Goal: Check status: Check status

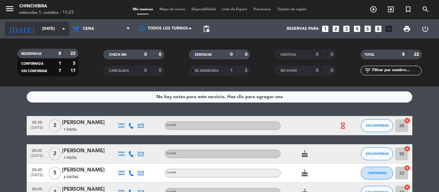
click at [66, 28] on icon "arrow_drop_down" at bounding box center [64, 29] width 8 height 8
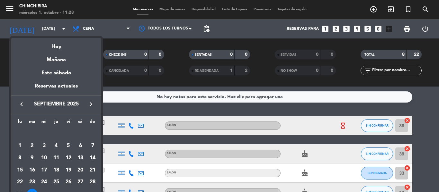
click at [86, 102] on button "keyboard_arrow_right" at bounding box center [91, 104] width 12 height 8
click at [46, 145] on div "1" at bounding box center [44, 146] width 11 height 11
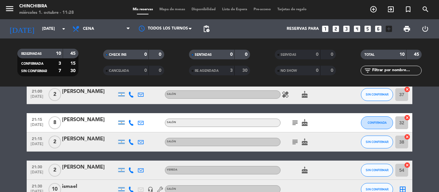
scroll to position [128, 0]
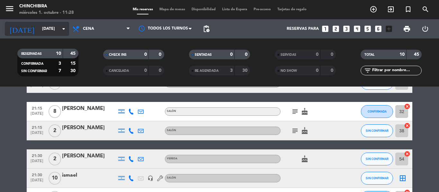
click at [67, 28] on icon "arrow_drop_down" at bounding box center [64, 29] width 8 height 8
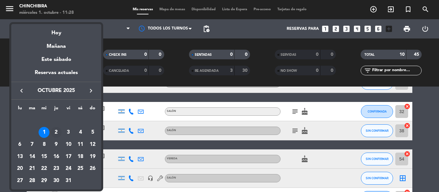
click at [56, 131] on div "2" at bounding box center [56, 132] width 11 height 11
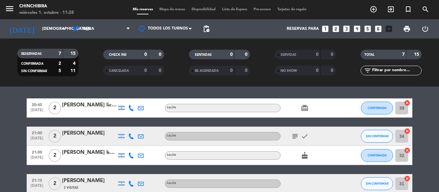
scroll to position [0, 0]
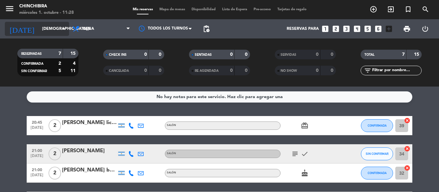
click at [64, 28] on icon "arrow_drop_down" at bounding box center [64, 29] width 8 height 8
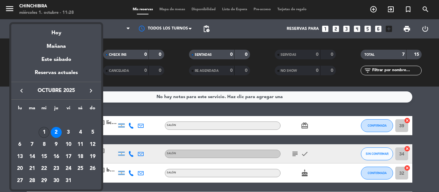
click at [42, 134] on div "1" at bounding box center [44, 132] width 11 height 11
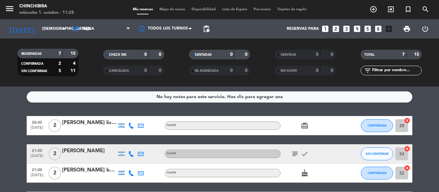
type input "[DATE]"
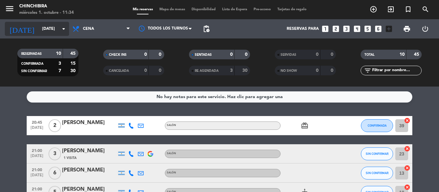
click at [64, 27] on icon "arrow_drop_down" at bounding box center [64, 29] width 8 height 8
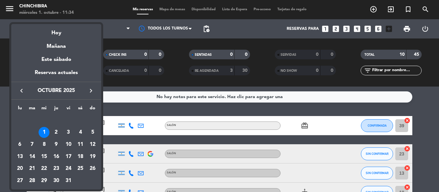
click at [43, 132] on div "1" at bounding box center [44, 132] width 11 height 11
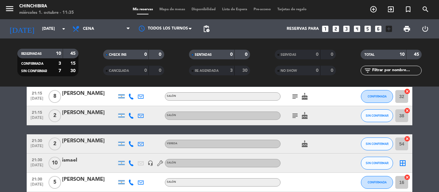
scroll to position [111, 0]
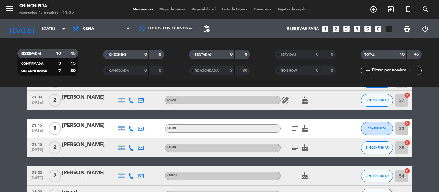
click at [291, 128] on span "subject" at bounding box center [295, 129] width 10 height 8
click at [295, 128] on icon "subject" at bounding box center [295, 129] width 8 height 8
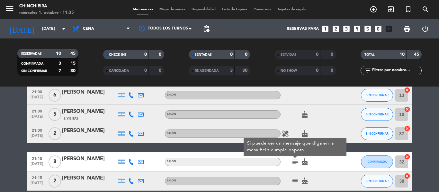
scroll to position [79, 0]
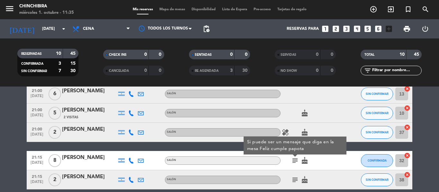
click at [285, 131] on icon "healing" at bounding box center [285, 133] width 8 height 8
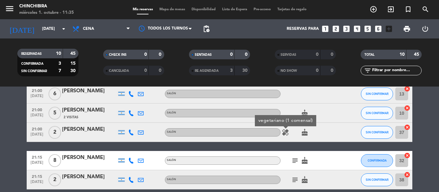
scroll to position [111, 0]
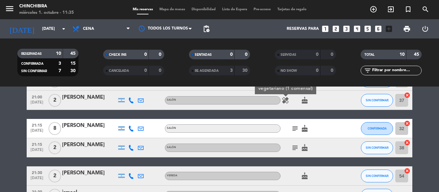
click at [294, 128] on icon "subject" at bounding box center [295, 129] width 8 height 8
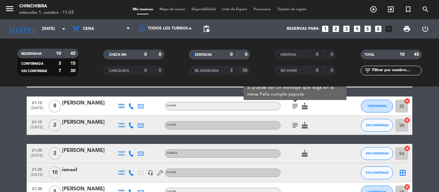
scroll to position [144, 0]
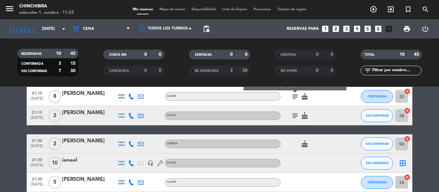
click at [295, 116] on icon "subject" at bounding box center [295, 116] width 8 height 8
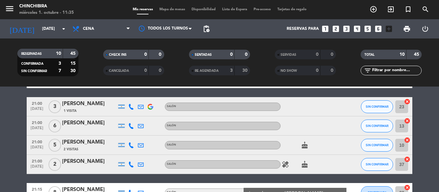
scroll to position [0, 0]
